Goal: Task Accomplishment & Management: Manage account settings

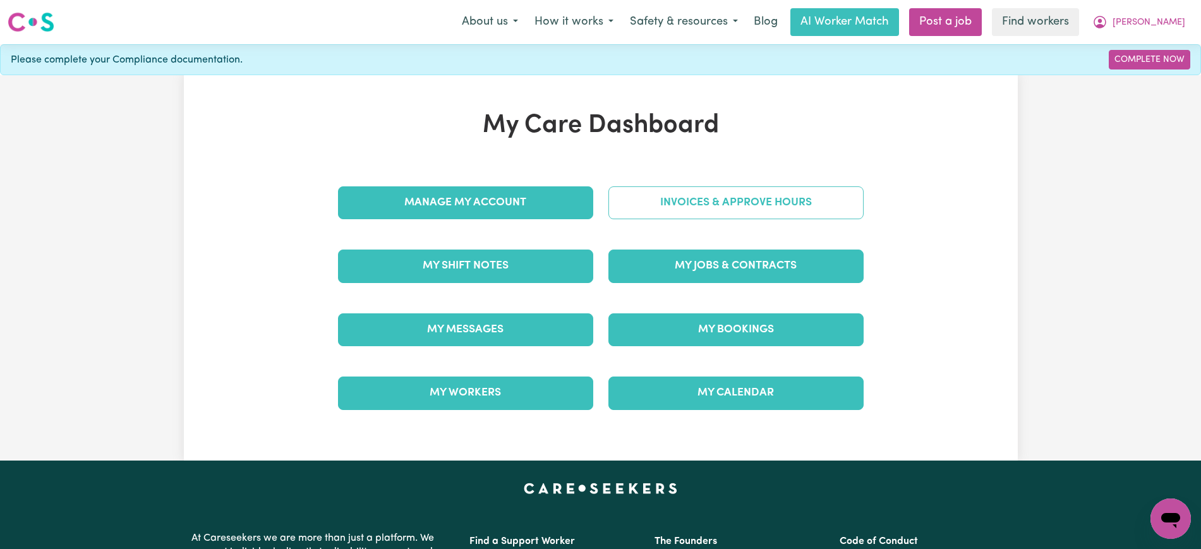
click at [654, 208] on link "Invoices & Approve Hours" at bounding box center [735, 202] width 255 height 33
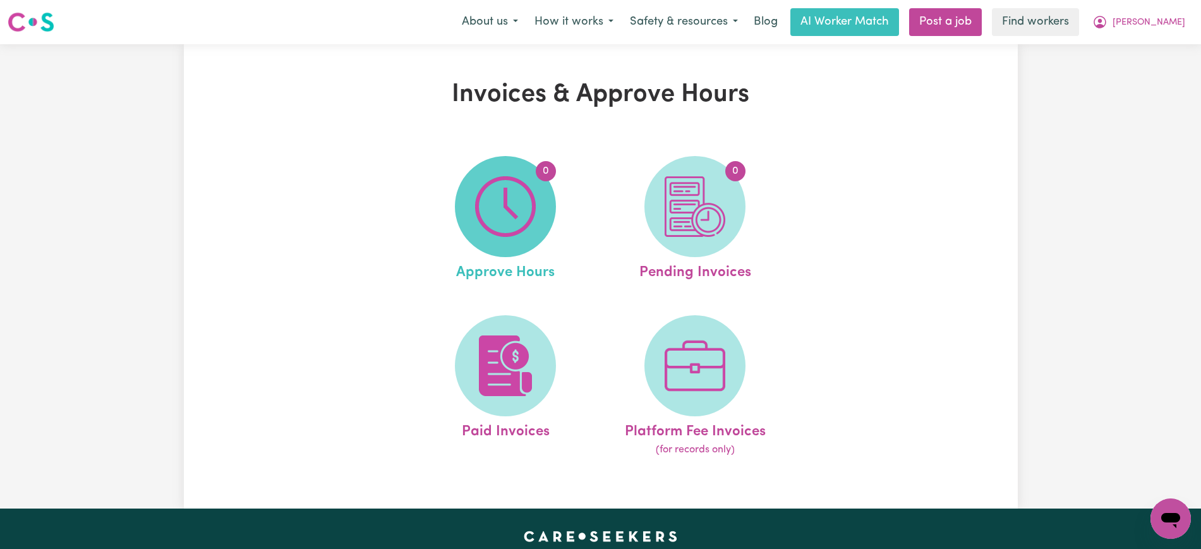
click at [532, 208] on img at bounding box center [505, 206] width 61 height 61
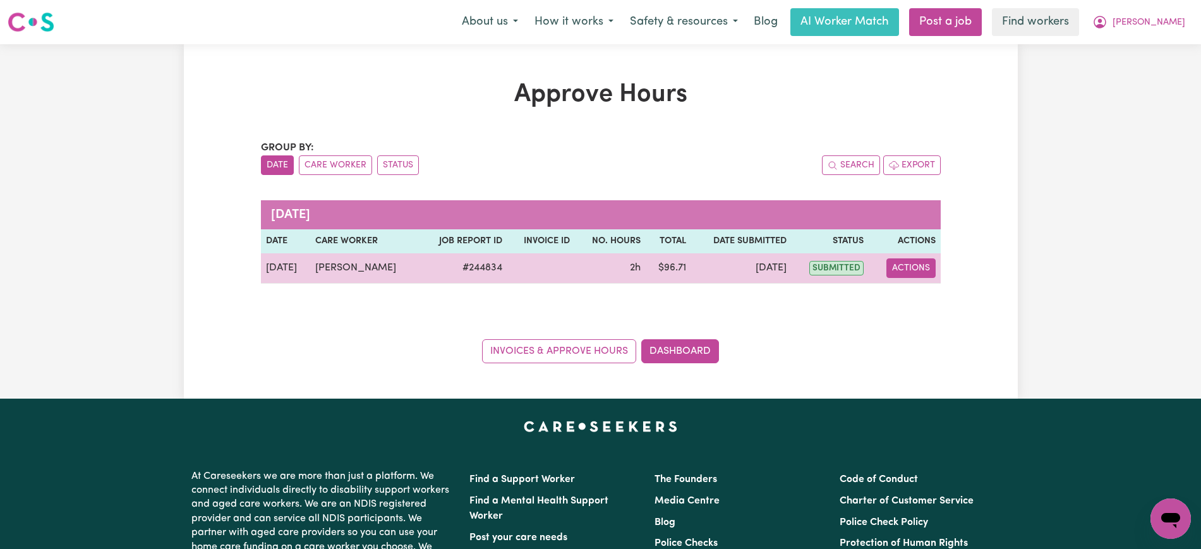
click at [907, 270] on button "Actions" at bounding box center [910, 268] width 49 height 20
click at [925, 308] on link "View Job Report" at bounding box center [943, 297] width 108 height 25
select select "pm"
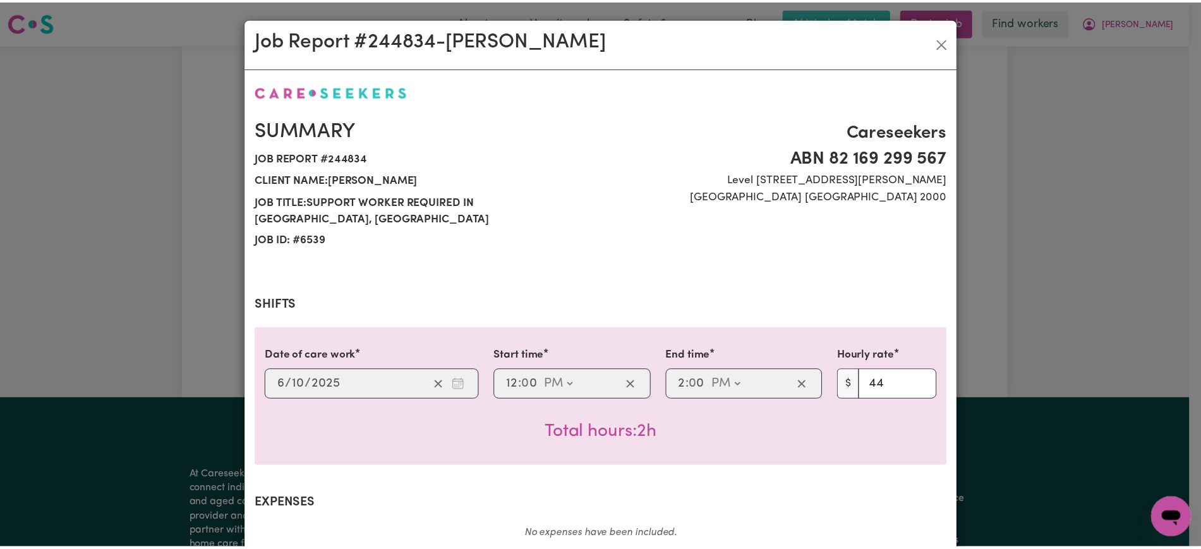
scroll to position [425, 0]
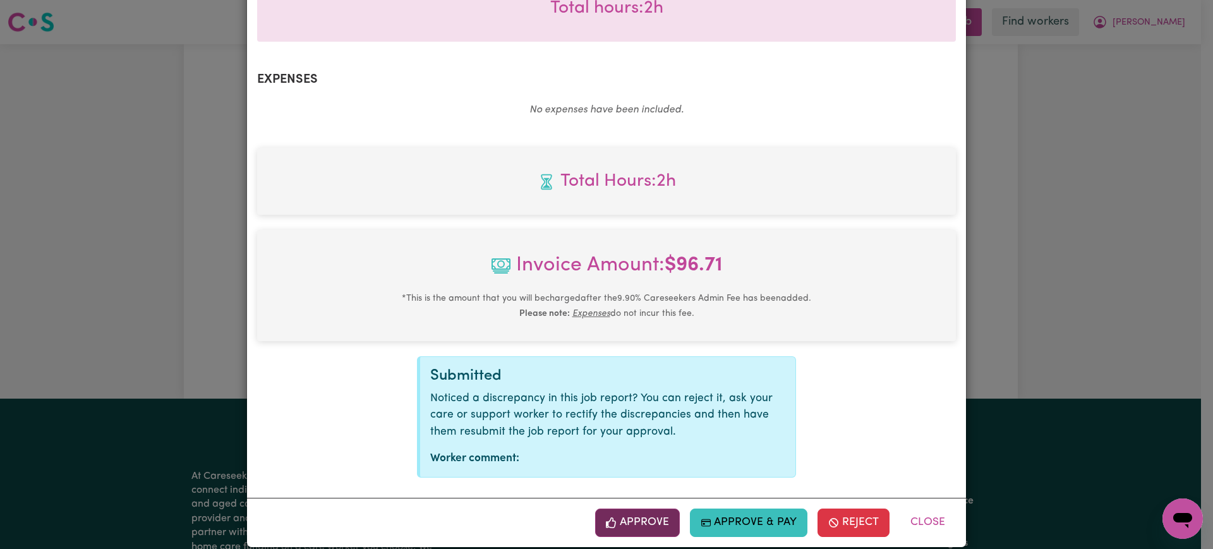
click at [663, 508] on button "Approve" at bounding box center [637, 522] width 85 height 28
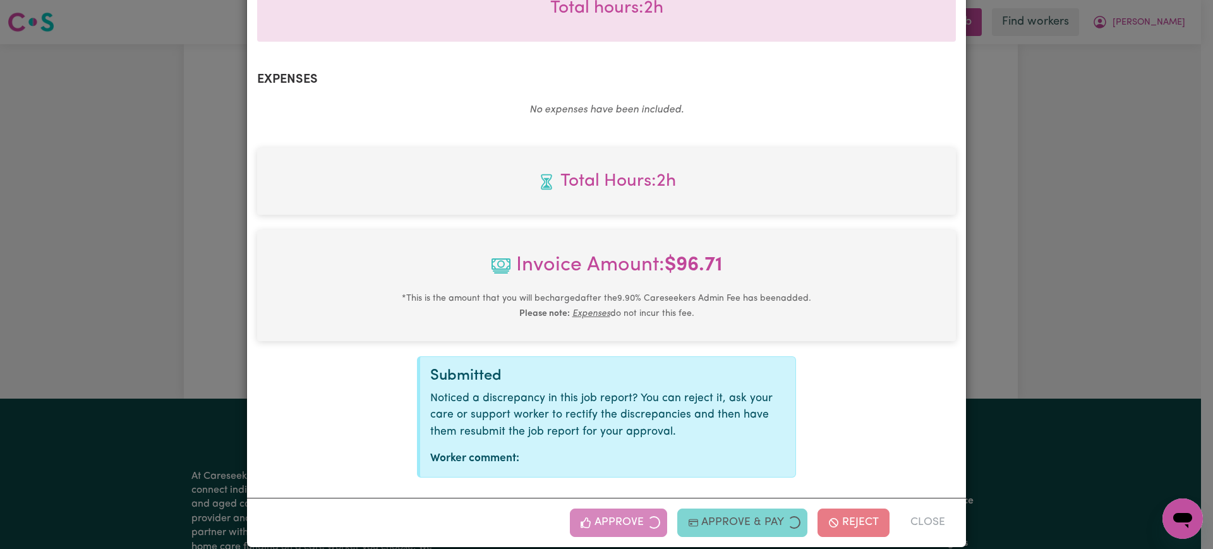
click at [1117, 303] on div "Job Report # 244834 - [PERSON_NAME] Summary Job report # 244834 Client name: [P…" at bounding box center [606, 274] width 1213 height 549
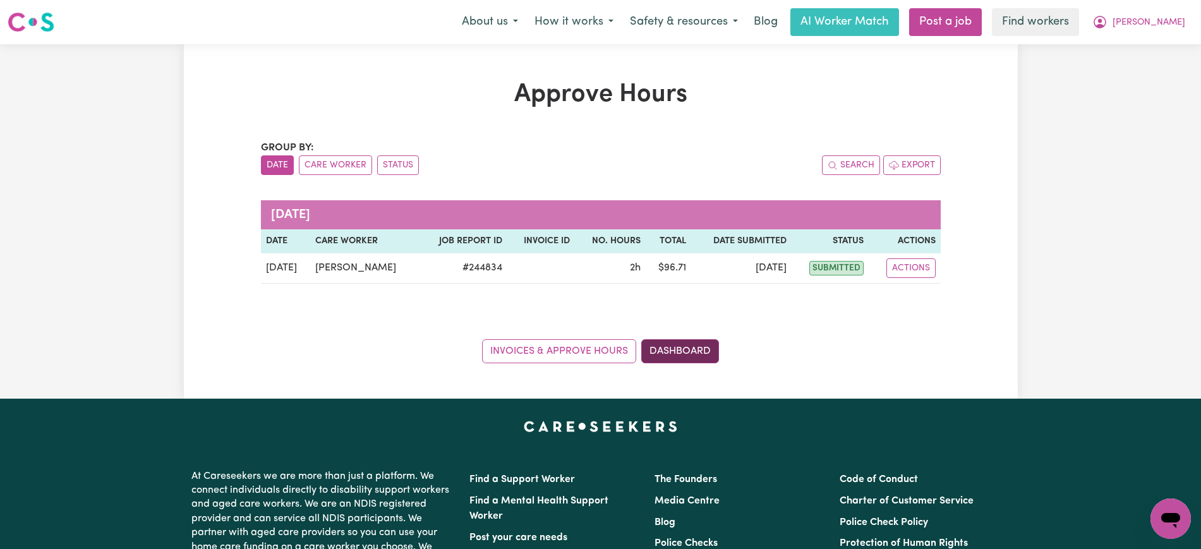
click at [706, 351] on link "Dashboard" at bounding box center [680, 351] width 78 height 24
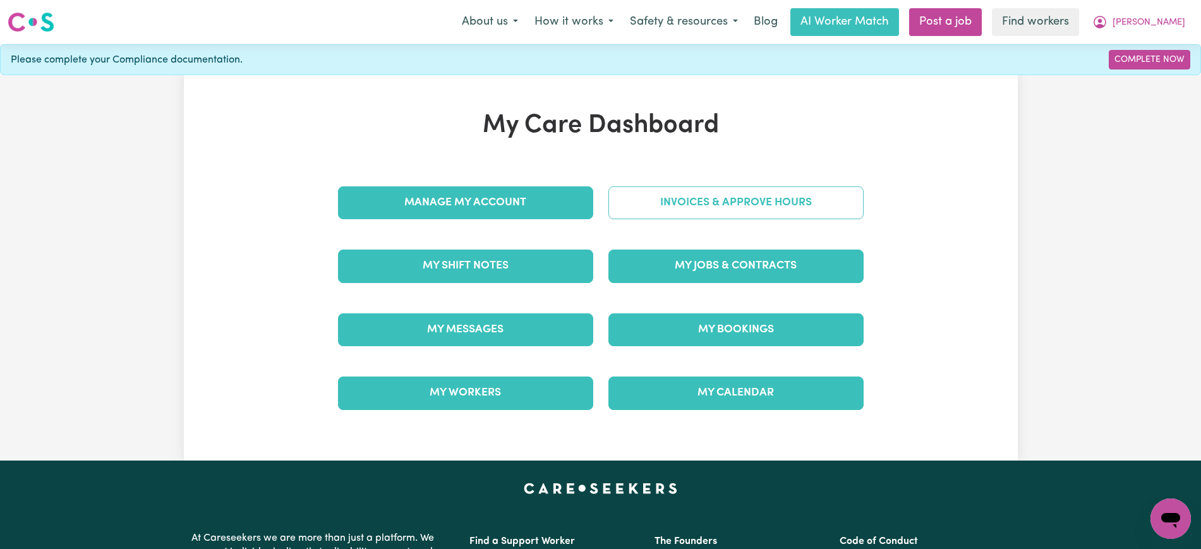
click at [720, 207] on link "Invoices & Approve Hours" at bounding box center [735, 202] width 255 height 33
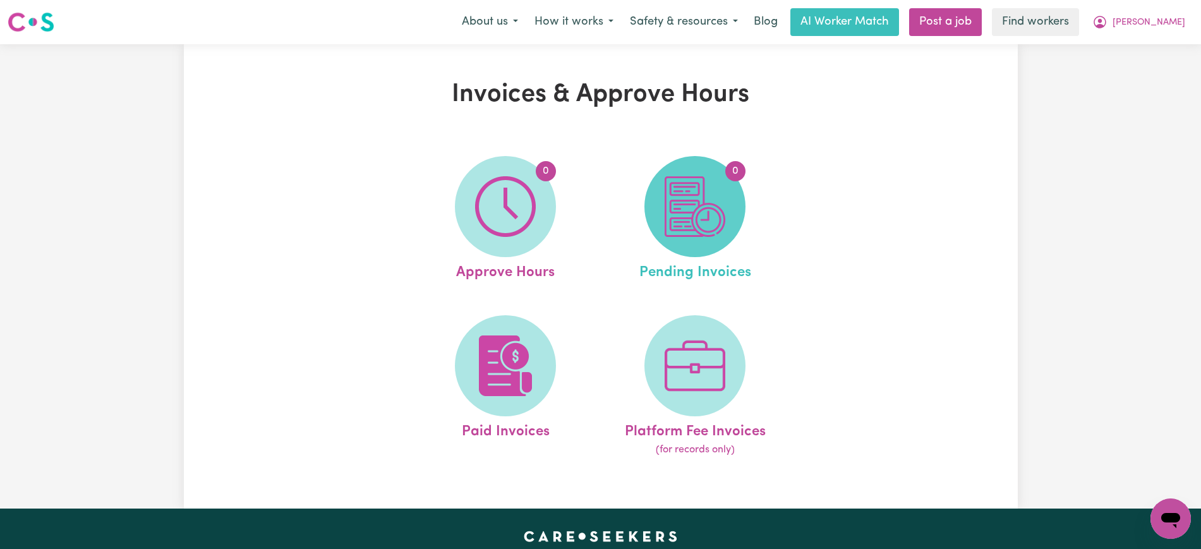
click at [703, 222] on img at bounding box center [694, 206] width 61 height 61
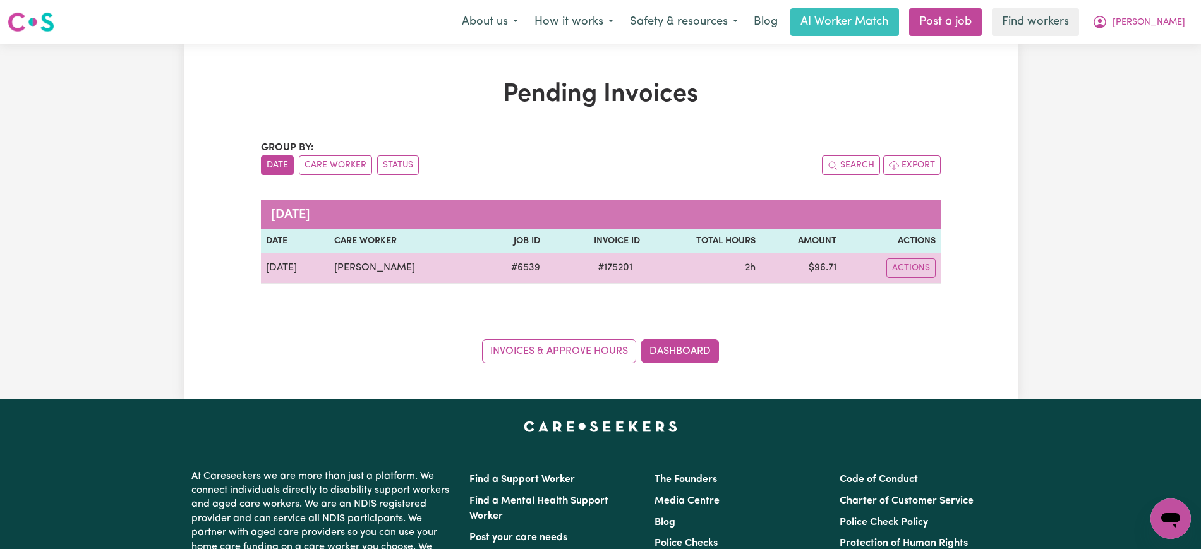
click at [600, 272] on span "# 175201" at bounding box center [615, 267] width 50 height 15
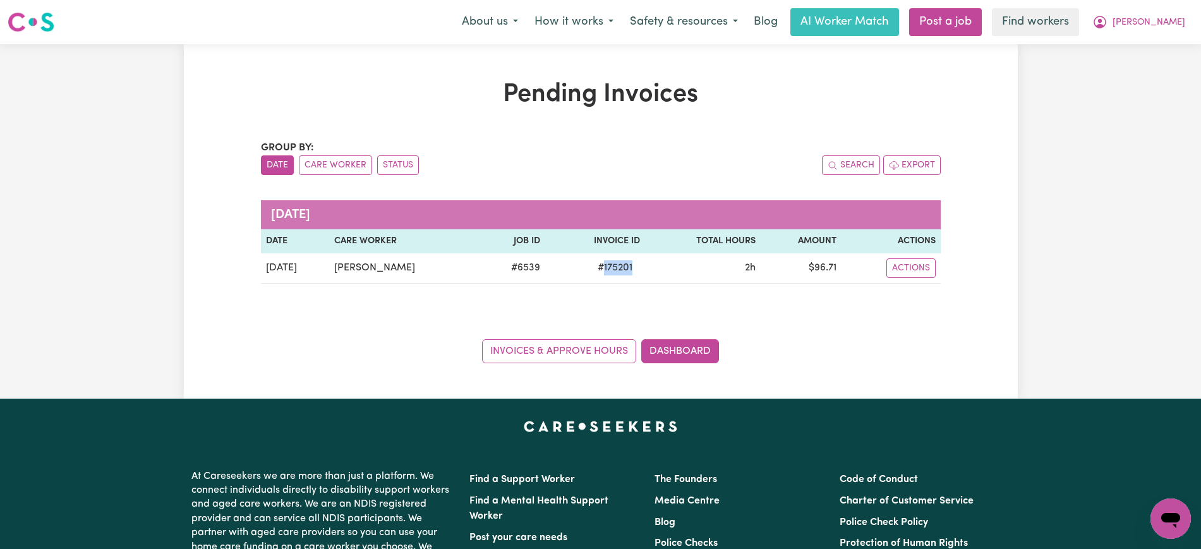
copy span "175201"
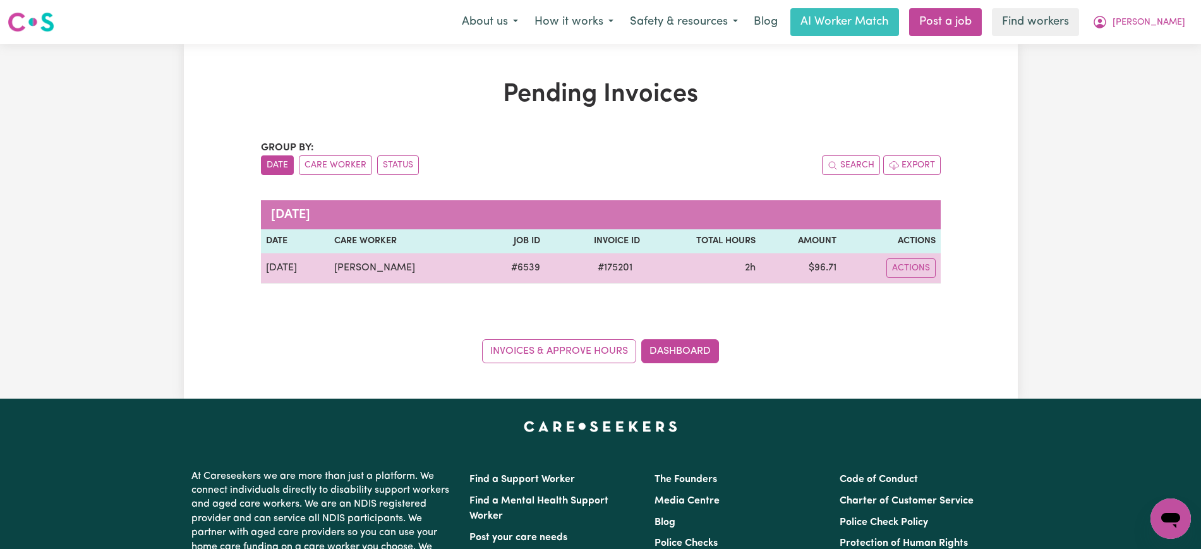
click at [811, 272] on td "$ 96.71" at bounding box center [800, 268] width 81 height 30
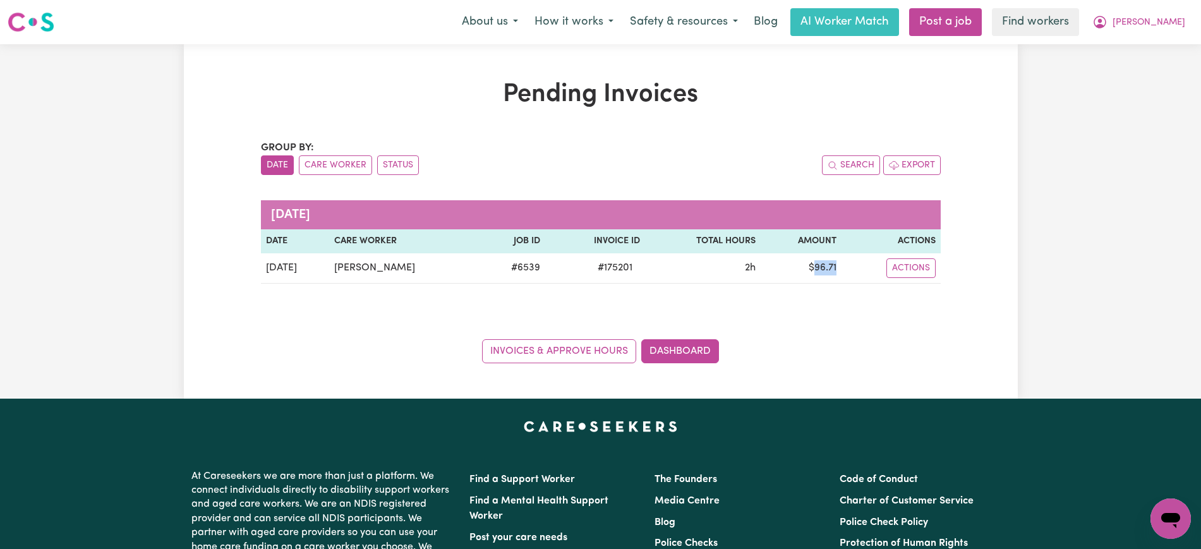
copy td "96.71"
click at [1106, 20] on icon "My Account" at bounding box center [1099, 22] width 13 height 13
click at [1144, 73] on link "Logout" at bounding box center [1143, 73] width 100 height 24
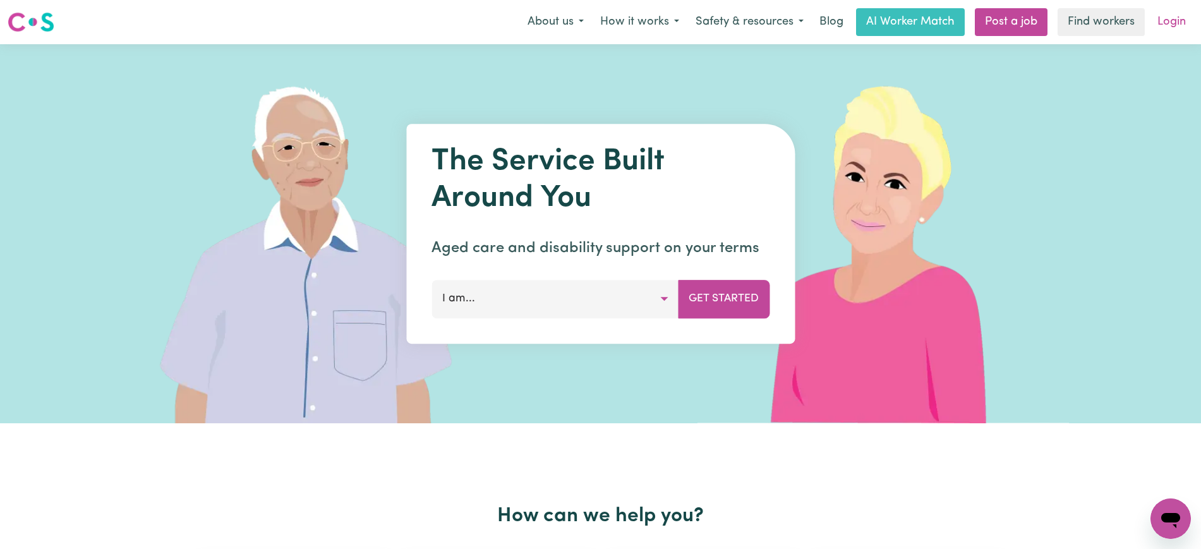
click at [1168, 22] on link "Login" at bounding box center [1171, 22] width 44 height 28
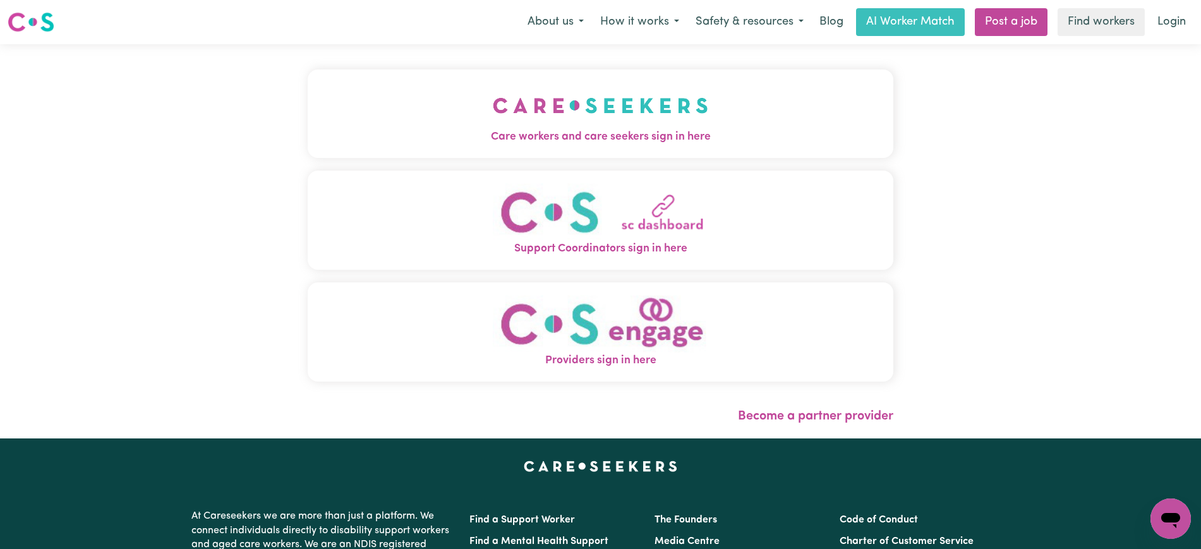
click at [519, 87] on img "Care workers and care seekers sign in here" at bounding box center [600, 105] width 215 height 47
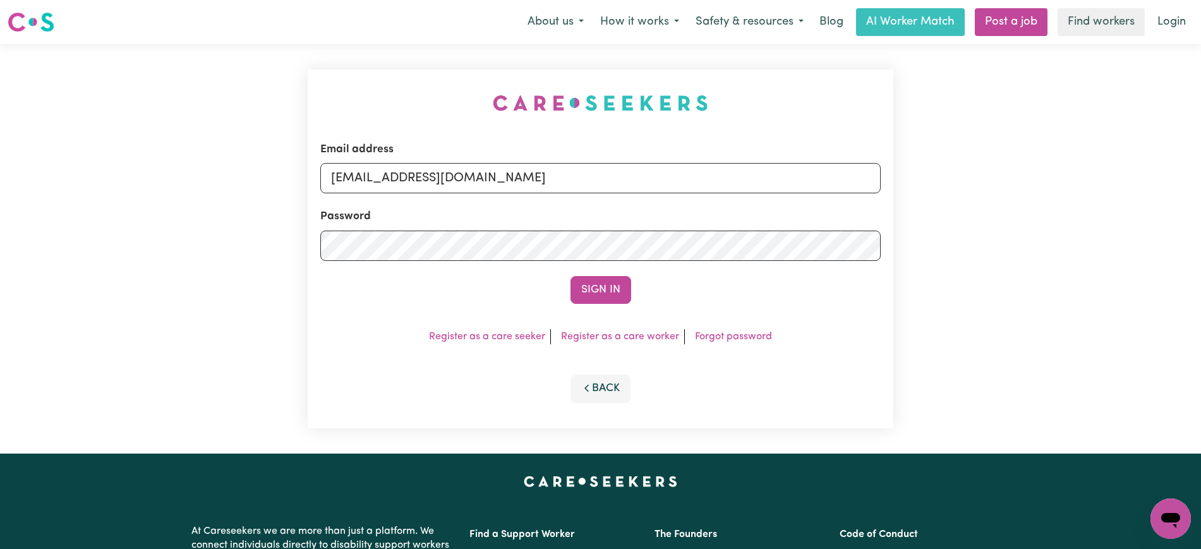
click at [426, 53] on div "Email address [EMAIL_ADDRESS][DOMAIN_NAME] Password Sign In Register as a care …" at bounding box center [600, 248] width 601 height 409
drag, startPoint x: 397, startPoint y: 176, endPoint x: 776, endPoint y: 174, distance: 379.0
click at [821, 195] on form "Email address [EMAIL_ADDRESS][DOMAIN_NAME] Password Sign In" at bounding box center [600, 222] width 560 height 162
type input "[EMAIL_ADDRESS][DOMAIN_NAME]"
click at [570, 276] on button "Sign In" at bounding box center [600, 290] width 61 height 28
